Goal: Transaction & Acquisition: Book appointment/travel/reservation

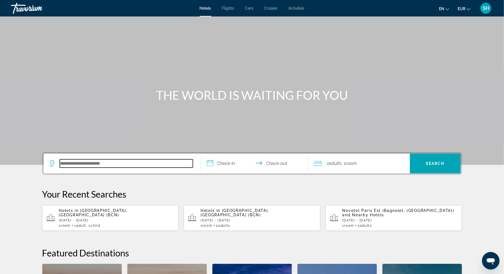
click at [73, 161] on input "Search hotel destination" at bounding box center [126, 163] width 133 height 8
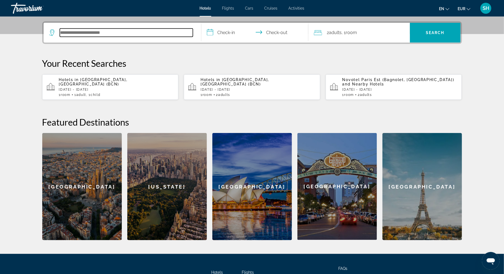
scroll to position [134, 0]
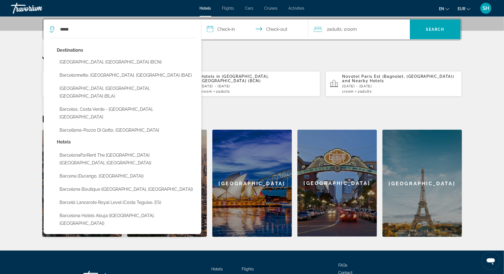
click at [100, 64] on button "[GEOGRAPHIC_DATA], [GEOGRAPHIC_DATA] (BCN)" at bounding box center [126, 62] width 139 height 10
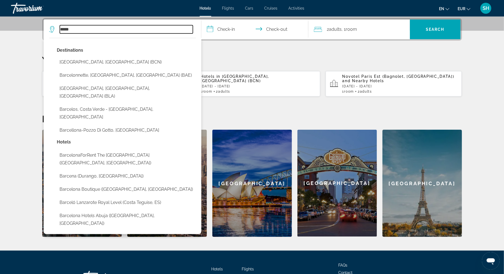
type input "**********"
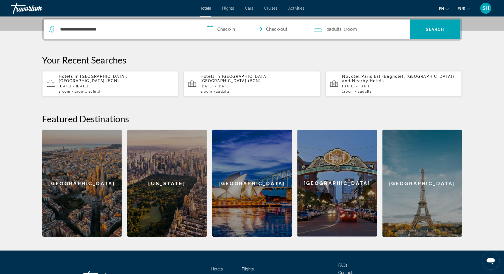
click at [221, 29] on input "**********" at bounding box center [255, 29] width 109 height 21
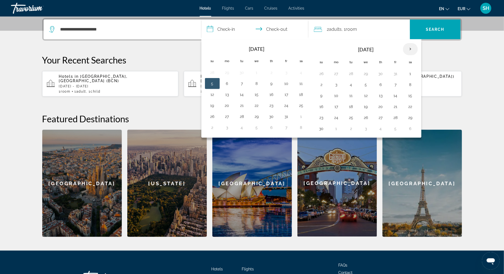
click at [409, 47] on th "Next month" at bounding box center [410, 49] width 15 height 12
click at [408, 84] on button "13" at bounding box center [410, 85] width 9 height 8
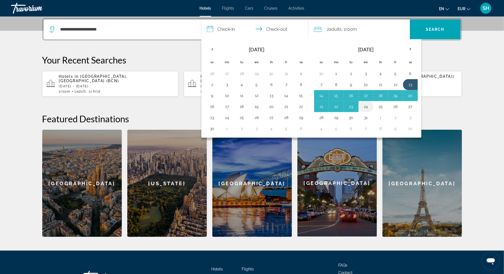
click at [366, 104] on button "24" at bounding box center [366, 107] width 9 height 8
type input "**********"
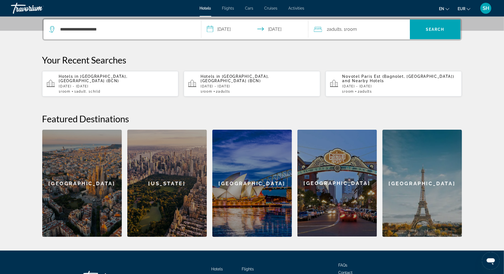
click at [336, 29] on span "Adults" at bounding box center [335, 29] width 13 height 5
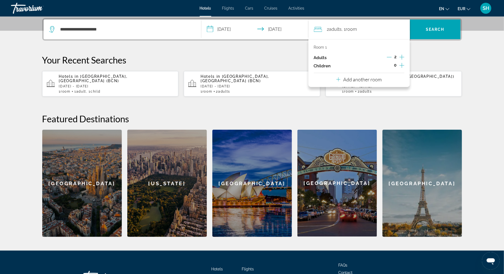
click at [390, 57] on icon "Decrement adults" at bounding box center [389, 57] width 5 height 5
click at [403, 63] on icon "Increment children" at bounding box center [402, 65] width 5 height 7
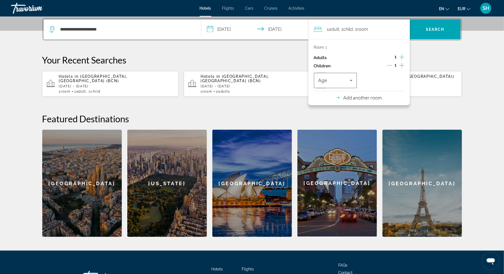
click at [352, 78] on icon "Travelers: 1 adult, 1 child" at bounding box center [351, 80] width 7 height 7
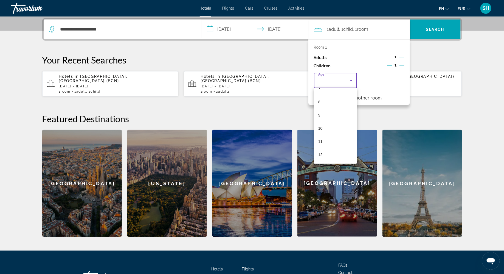
scroll to position [101, 0]
click at [328, 128] on mat-option "10" at bounding box center [335, 127] width 43 height 13
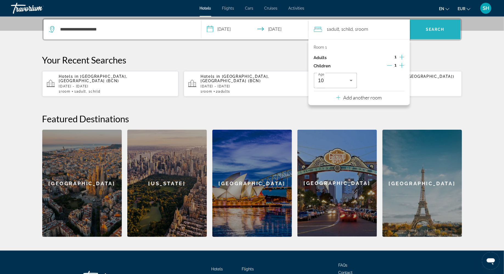
click at [434, 33] on span "Search" at bounding box center [435, 29] width 51 height 13
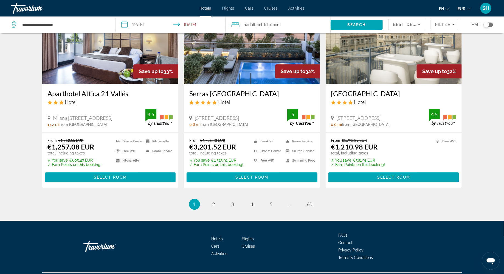
scroll to position [672, 0]
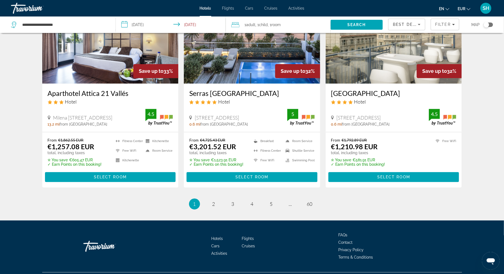
click at [419, 24] on icon "Sort by" at bounding box center [419, 24] width 3 height 1
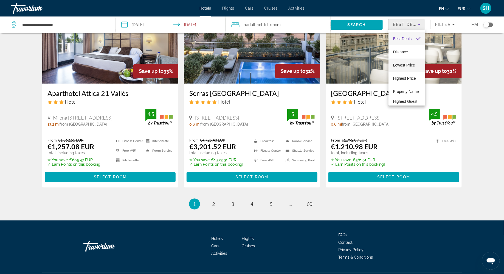
click at [402, 64] on span "Lowest Price" at bounding box center [404, 65] width 22 height 4
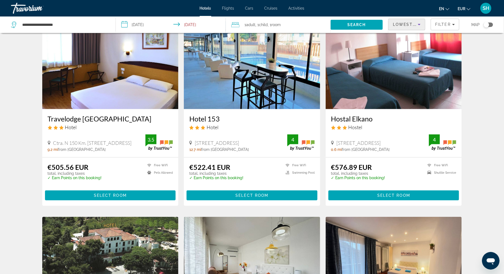
scroll to position [32, 0]
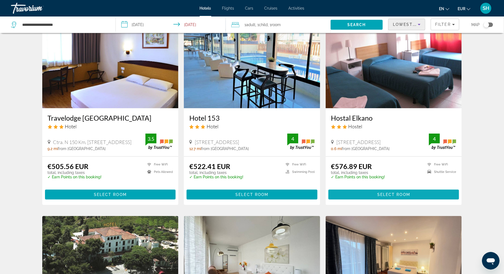
click at [403, 195] on span "Select Room" at bounding box center [393, 194] width 33 height 4
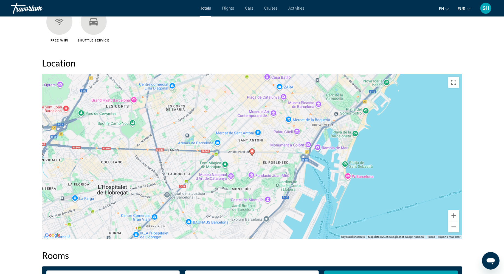
scroll to position [478, 0]
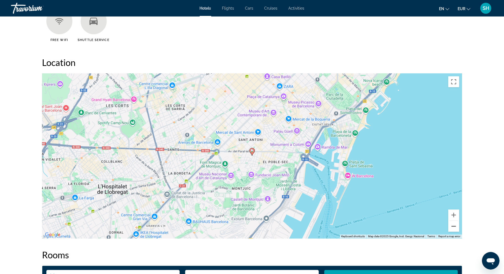
click at [454, 226] on button "Zoom out" at bounding box center [453, 226] width 11 height 11
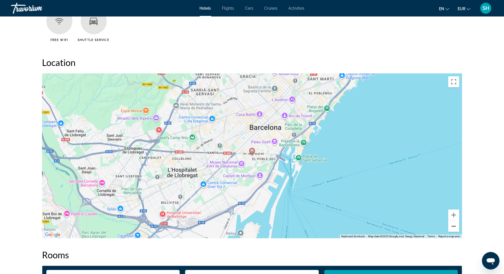
click at [454, 226] on button "Zoom out" at bounding box center [453, 226] width 11 height 11
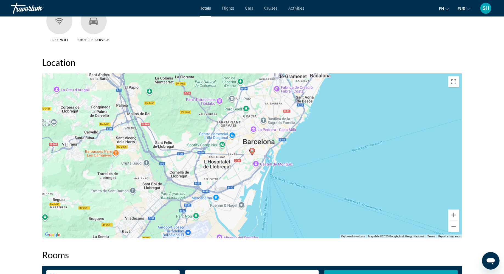
click at [454, 226] on button "Zoom out" at bounding box center [453, 226] width 11 height 11
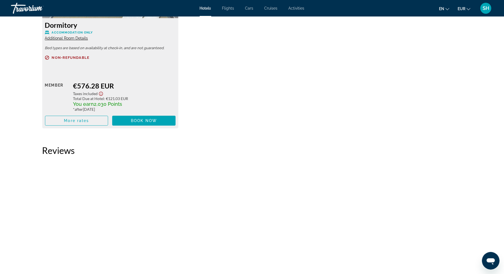
scroll to position [828, 0]
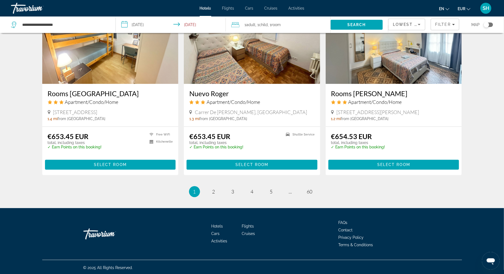
scroll to position [638, 0]
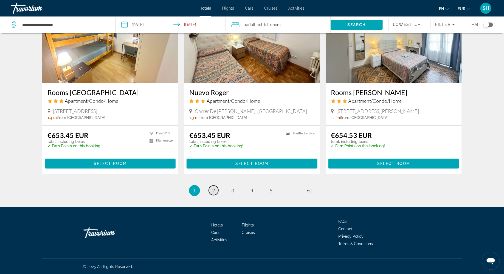
click at [214, 190] on span "2" at bounding box center [213, 190] width 3 height 6
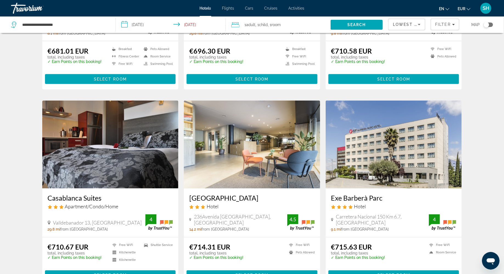
scroll to position [353, 0]
